Goal: Information Seeking & Learning: Check status

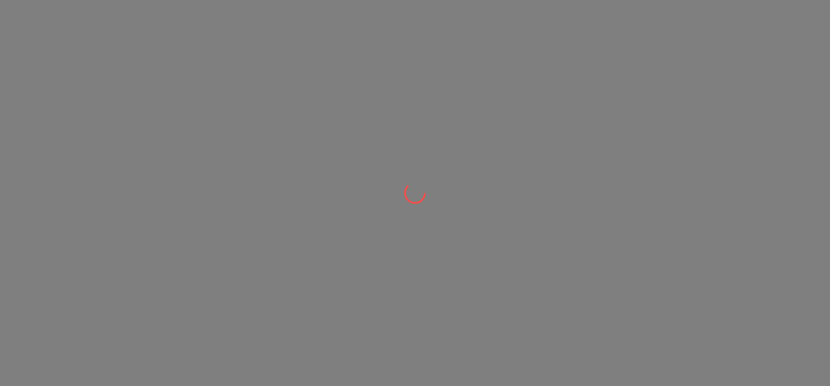
click at [565, 317] on div at bounding box center [415, 193] width 830 height 386
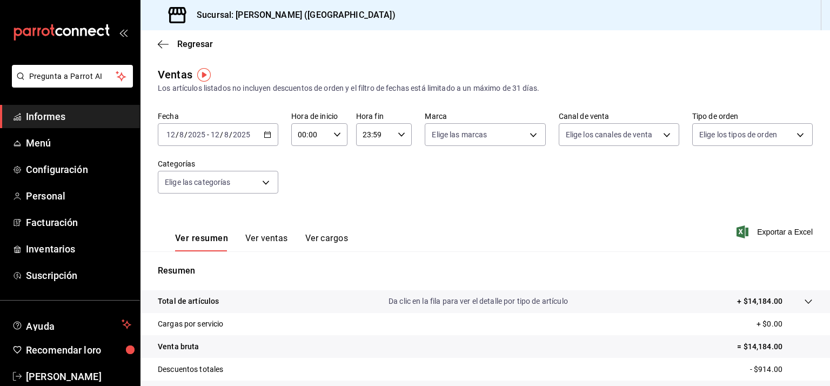
click at [266, 133] on icon "button" at bounding box center [268, 135] width 8 height 8
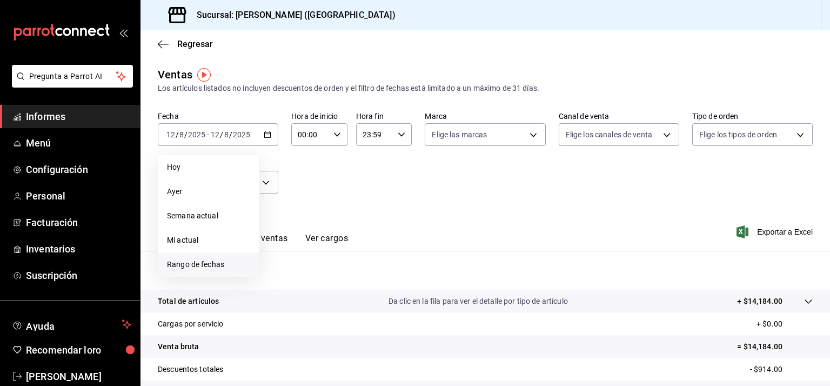
click at [215, 262] on font "Rango de fechas" at bounding box center [195, 264] width 57 height 9
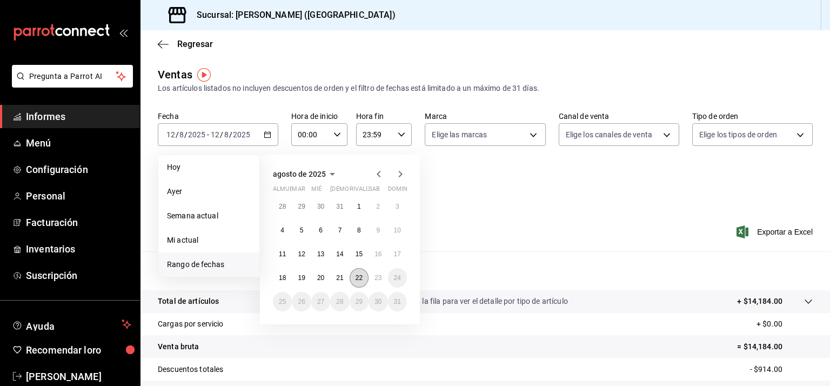
click at [356, 276] on font "22" at bounding box center [359, 278] width 7 height 8
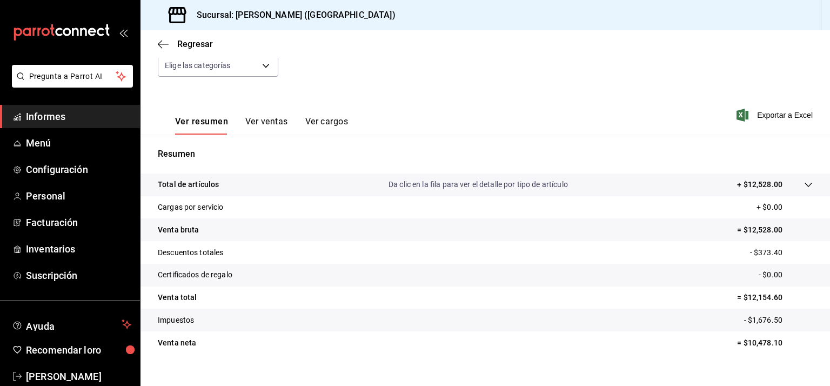
scroll to position [132, 0]
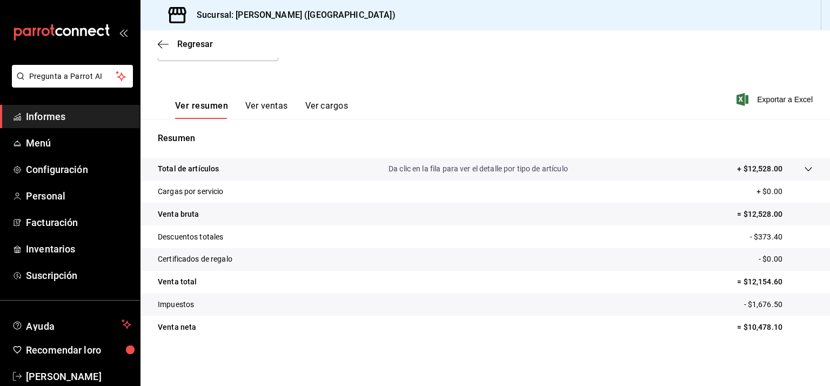
click at [746, 211] on font "= $12,528.00" at bounding box center [759, 214] width 45 height 9
copy font "12,528.00"
click at [761, 233] on font "- $373.40" at bounding box center [766, 236] width 32 height 9
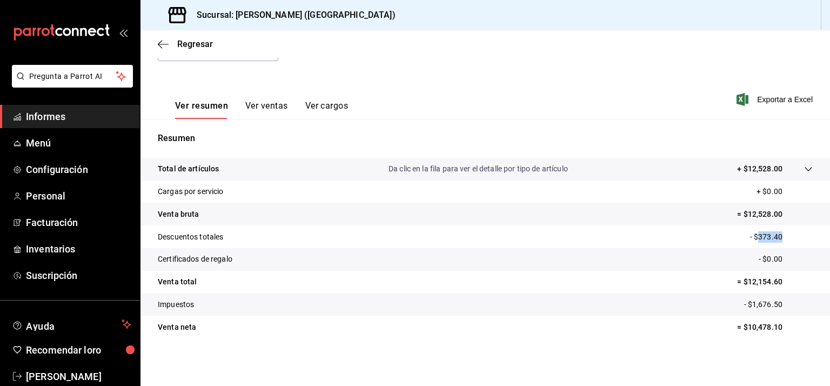
click at [761, 233] on font "- $373.40" at bounding box center [766, 236] width 32 height 9
copy font "373.40"
click at [759, 305] on font "- $1,676.50" at bounding box center [763, 304] width 38 height 9
copy font "1,676.50"
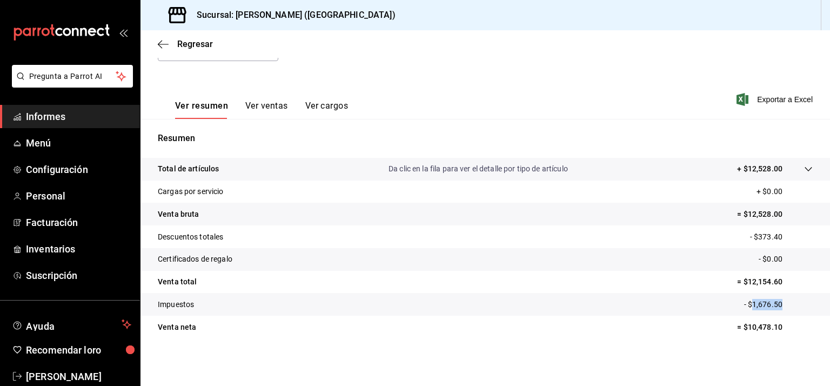
copy font "1,676.50"
click at [165, 39] on icon "button" at bounding box center [163, 44] width 11 height 10
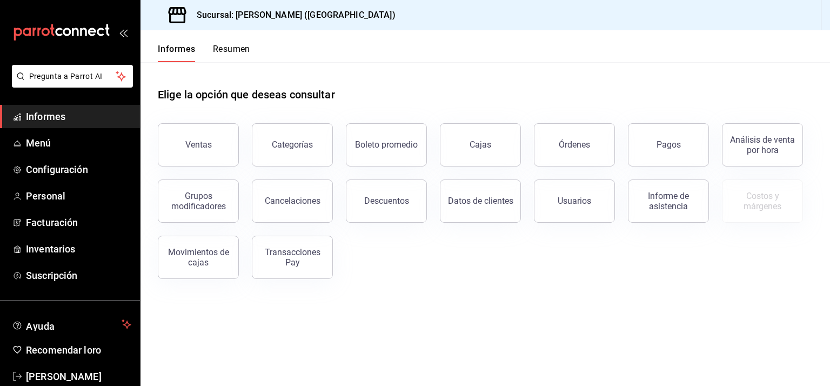
drag, startPoint x: 657, startPoint y: 149, endPoint x: 452, endPoint y: 167, distance: 205.7
click at [660, 149] on font "Pagos" at bounding box center [669, 144] width 24 height 10
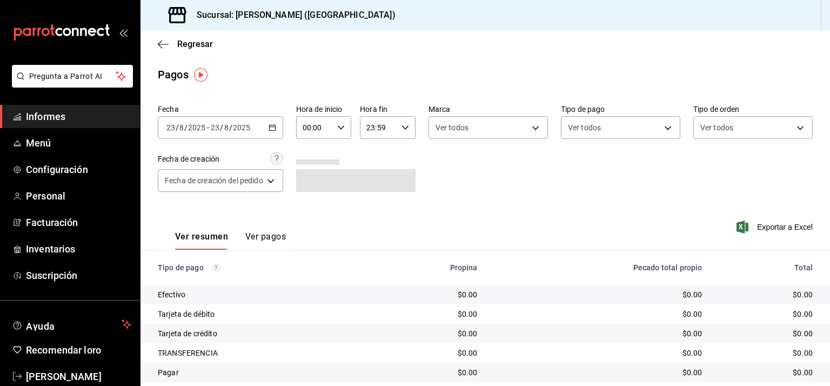
click at [276, 124] on icon "button" at bounding box center [273, 128] width 8 height 8
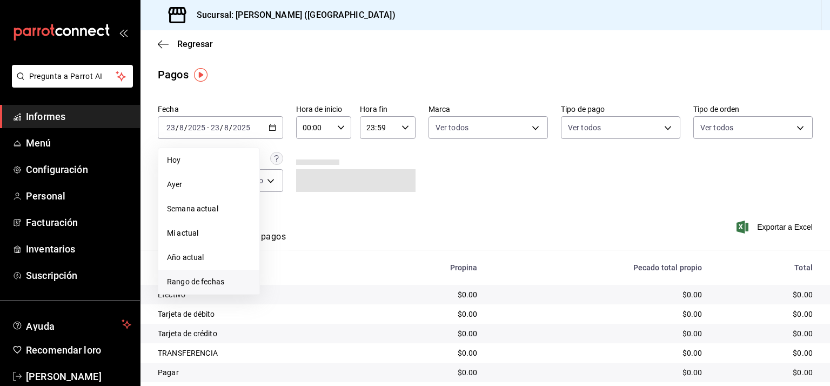
click at [205, 280] on font "Rango de fechas" at bounding box center [195, 281] width 57 height 9
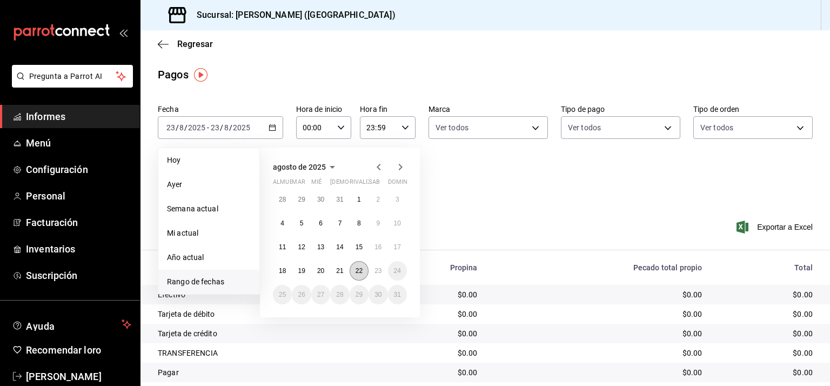
click at [361, 275] on button "22" at bounding box center [359, 270] width 19 height 19
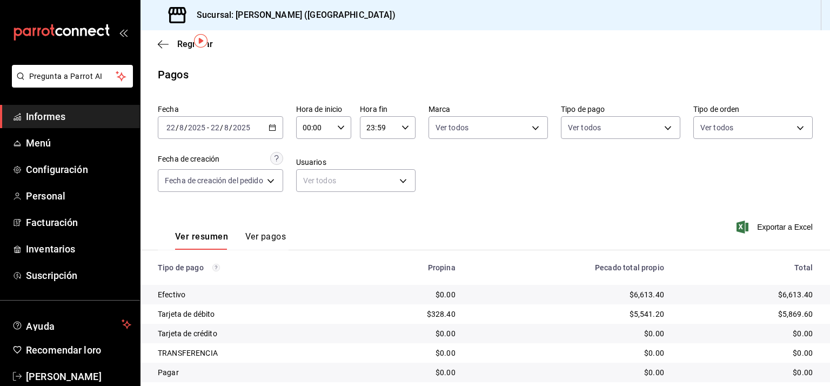
scroll to position [34, 0]
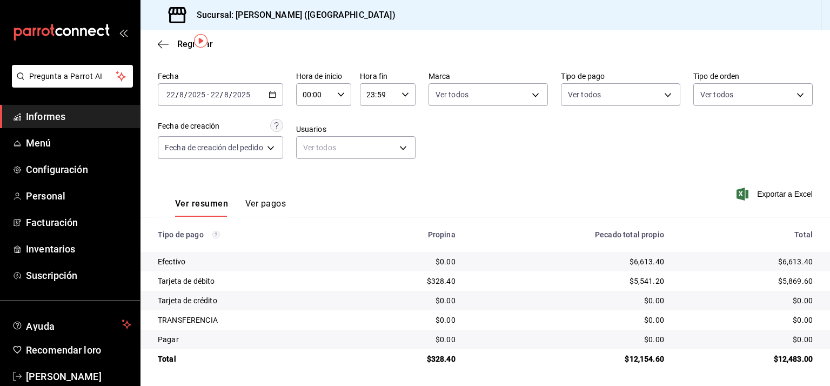
click at [789, 261] on font "$6,613.40" at bounding box center [796, 261] width 35 height 9
copy font "6,613.40"
click at [782, 278] on font "$5,869.60" at bounding box center [796, 281] width 35 height 9
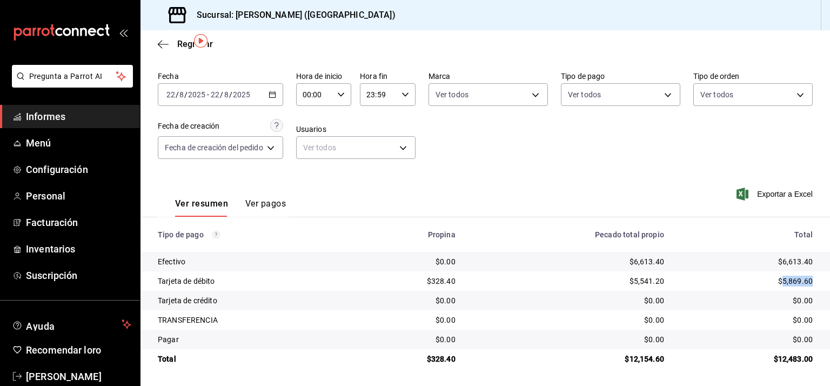
copy font "5,869.60"
click at [433, 359] on font "$328.40" at bounding box center [441, 359] width 29 height 9
copy font "328.40"
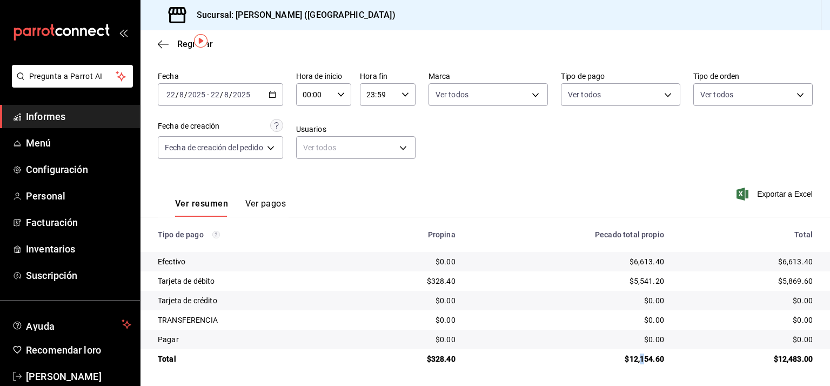
click at [636, 358] on font "$12,154.60" at bounding box center [644, 359] width 39 height 9
click at [530, 350] on td "$12,154.60" at bounding box center [568, 358] width 209 height 19
click at [631, 361] on font "$12,154.60" at bounding box center [644, 359] width 39 height 9
copy font "12,154.60"
